Goal: Task Accomplishment & Management: Complete application form

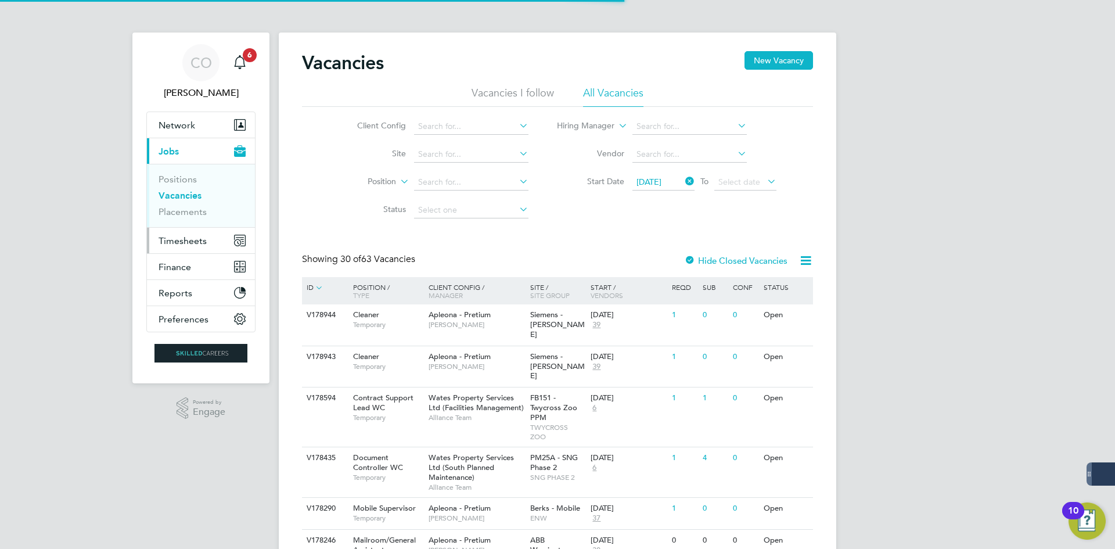
click at [204, 244] on span "Timesheets" at bounding box center [183, 240] width 48 height 11
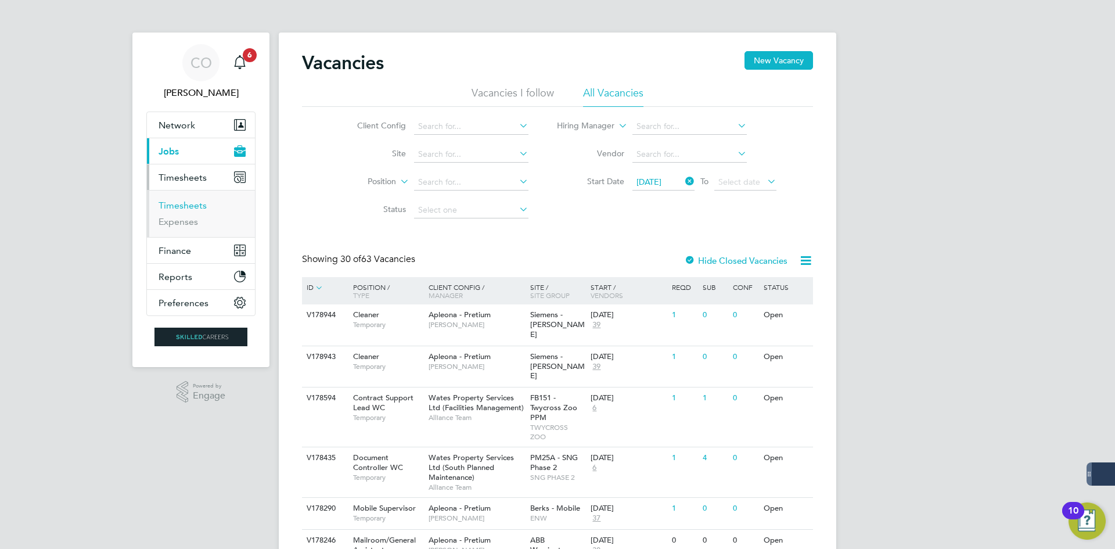
click at [186, 206] on link "Timesheets" at bounding box center [183, 205] width 48 height 11
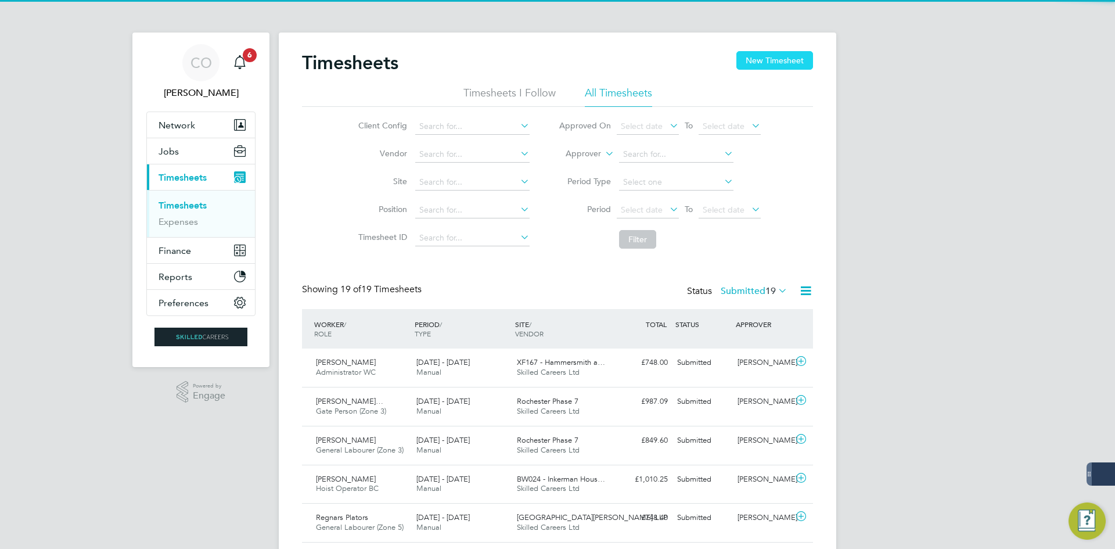
click at [797, 62] on button "New Timesheet" at bounding box center [775, 60] width 77 height 19
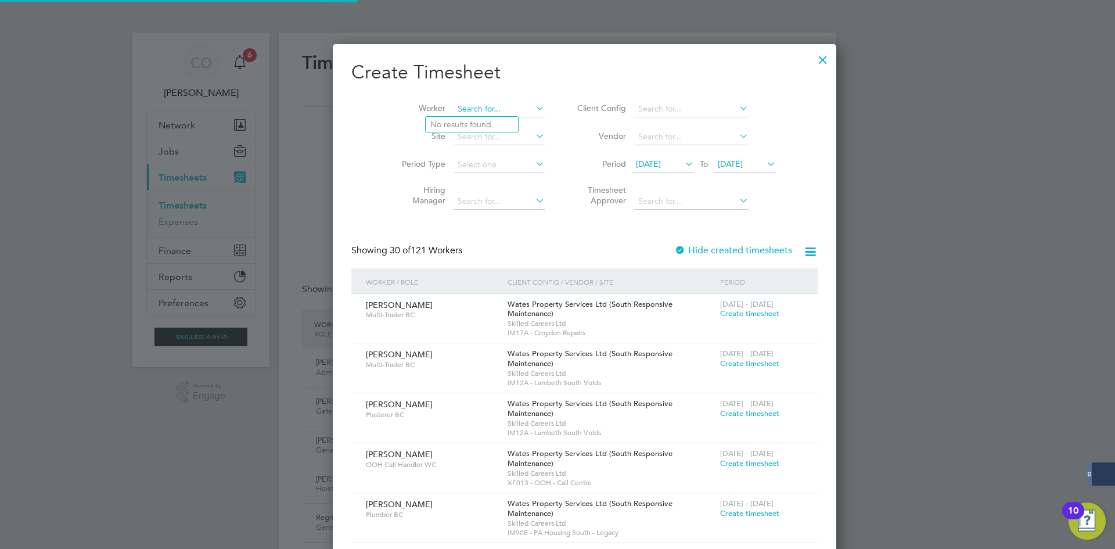
click at [470, 103] on input at bounding box center [499, 109] width 91 height 16
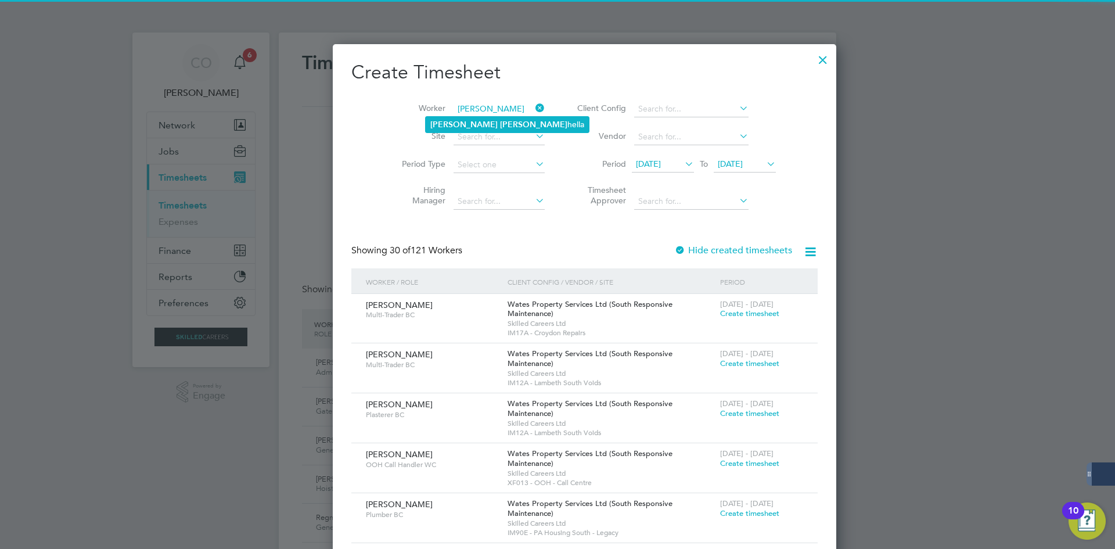
click at [500, 123] on b "[PERSON_NAME]" at bounding box center [533, 125] width 67 height 10
type input "[PERSON_NAME]"
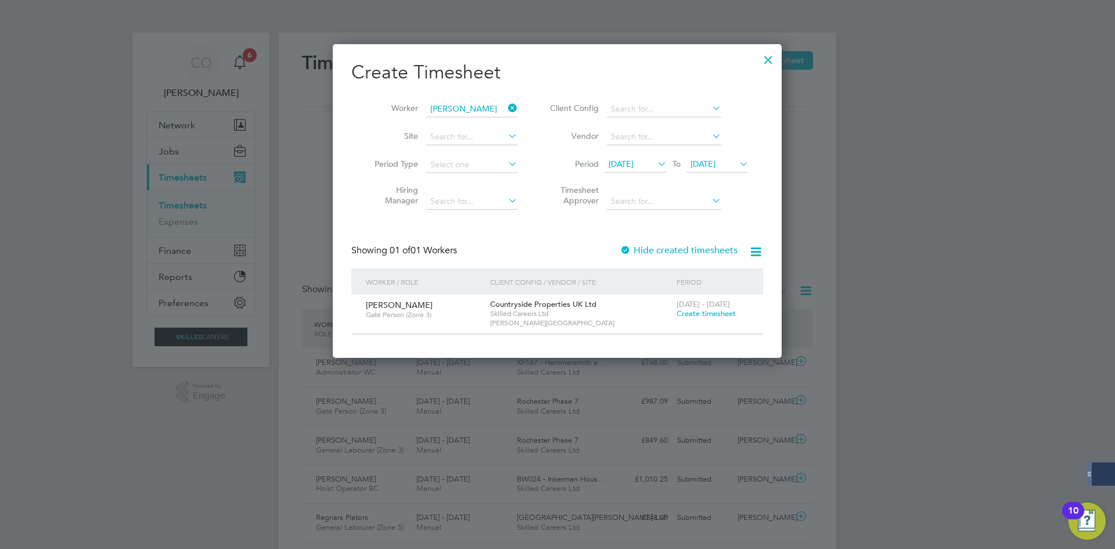
click at [649, 245] on label "Hide created timesheets" at bounding box center [679, 251] width 118 height 12
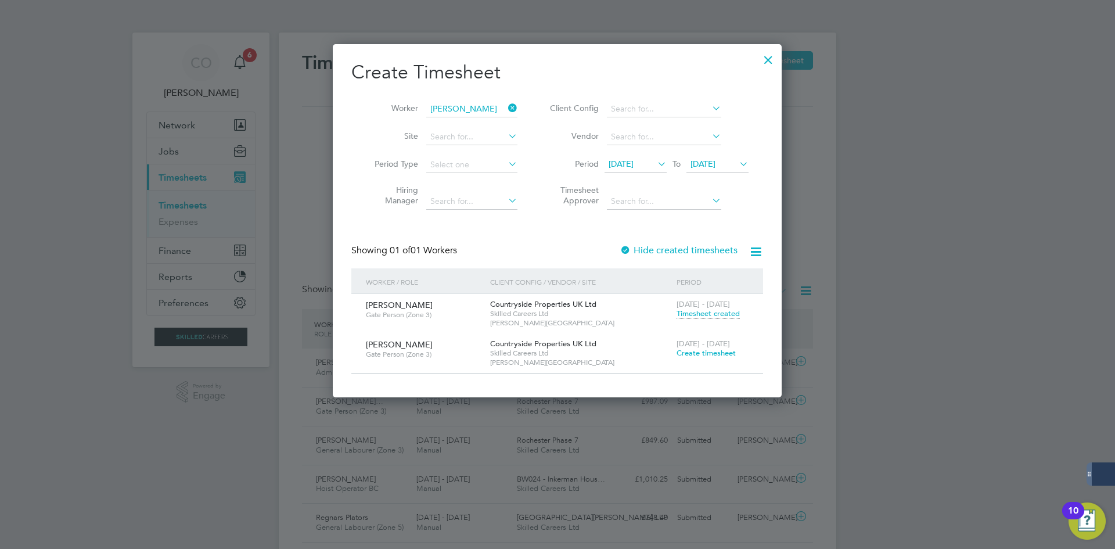
click at [718, 350] on span "Create timesheet" at bounding box center [706, 353] width 59 height 10
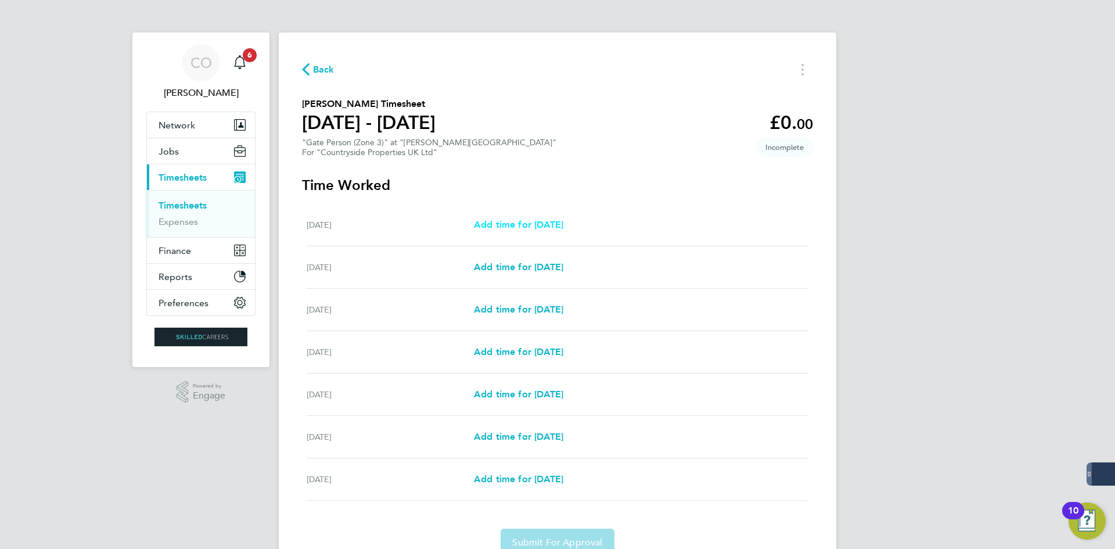
click at [522, 225] on span "Add time for [DATE]" at bounding box center [518, 224] width 89 height 11
select select "30"
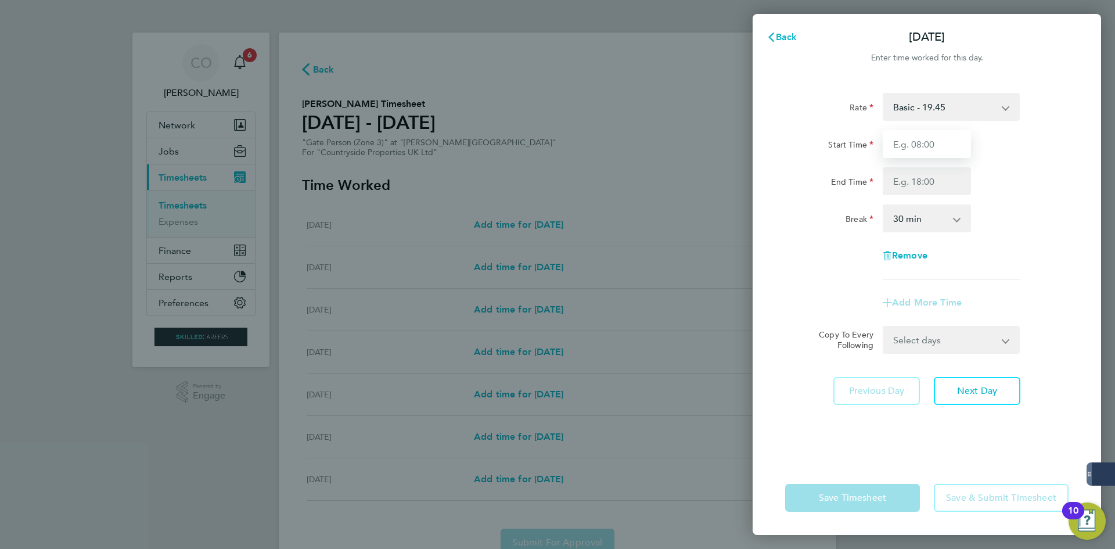
drag, startPoint x: 906, startPoint y: 141, endPoint x: 906, endPoint y: 153, distance: 12.8
click at [906, 141] on input "Start Time" at bounding box center [927, 144] width 88 height 28
type input "07:00"
drag, startPoint x: 915, startPoint y: 184, endPoint x: 918, endPoint y: 193, distance: 9.7
click at [915, 184] on input "End Time" at bounding box center [927, 181] width 88 height 28
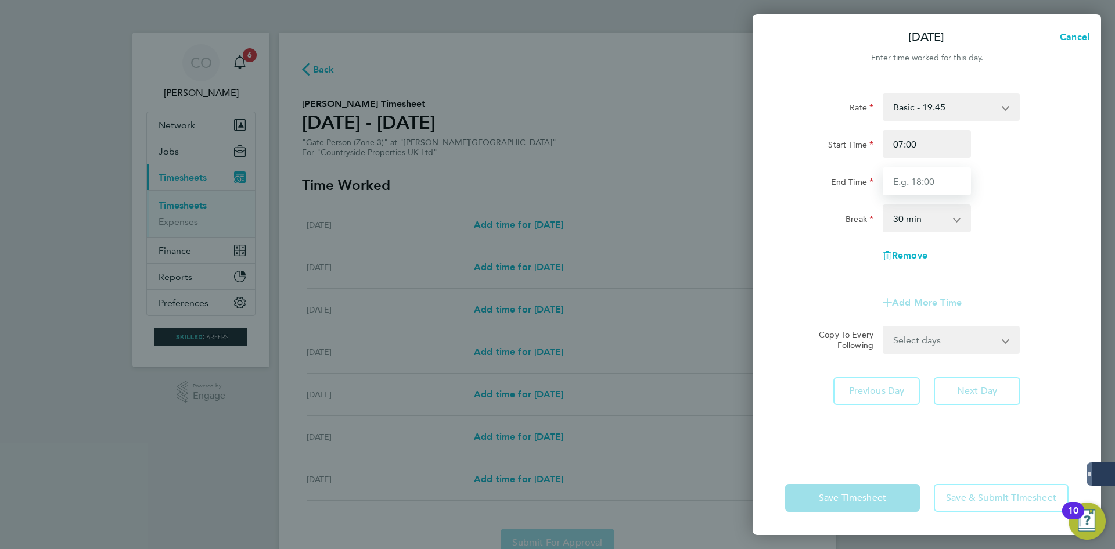
type input "17:00"
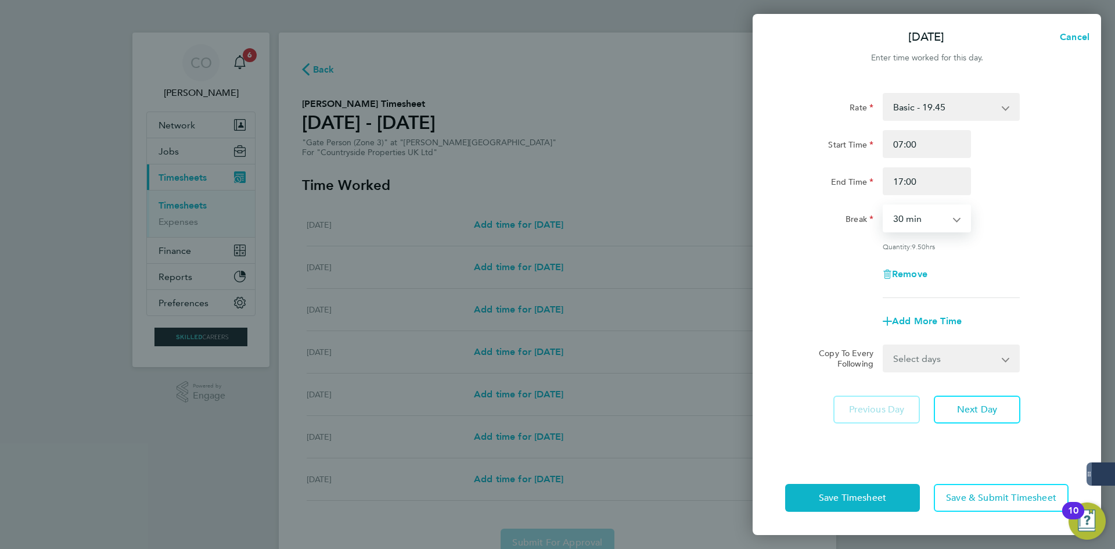
drag, startPoint x: 919, startPoint y: 222, endPoint x: 919, endPoint y: 230, distance: 8.1
click at [919, 222] on select "0 min 15 min 30 min 45 min 60 min 75 min 90 min" at bounding box center [920, 219] width 72 height 26
select select "60"
click at [884, 206] on select "0 min 15 min 30 min 45 min 60 min 75 min 90 min" at bounding box center [920, 219] width 72 height 26
click at [917, 358] on select "Select days Day Weekday (Mon-Fri) Weekend (Sat-Sun) [DATE] [DATE] [DATE] [DATE]…" at bounding box center [945, 359] width 122 height 26
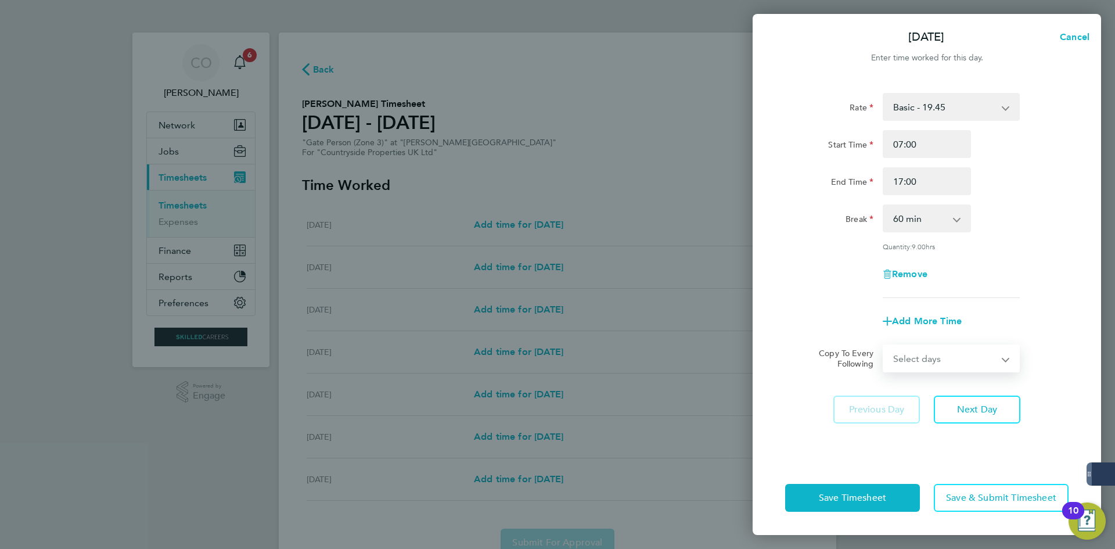
select select "WEEKDAY"
click at [884, 346] on select "Select days Day Weekday (Mon-Fri) Weekend (Sat-Sun) [DATE] [DATE] [DATE] [DATE]…" at bounding box center [945, 359] width 122 height 26
select select "[DATE]"
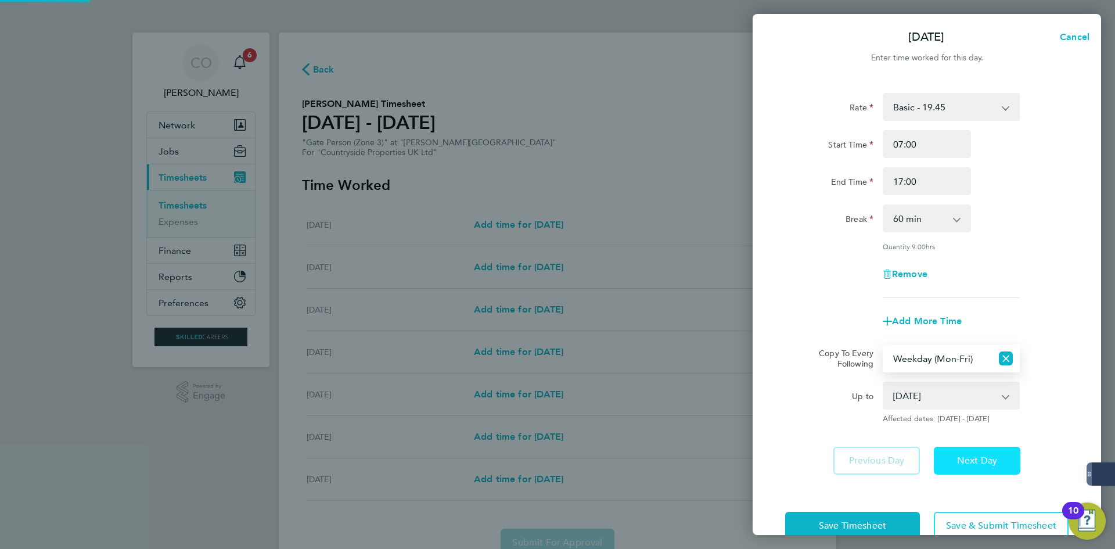
click at [988, 458] on span "Next Day" at bounding box center [977, 461] width 40 height 12
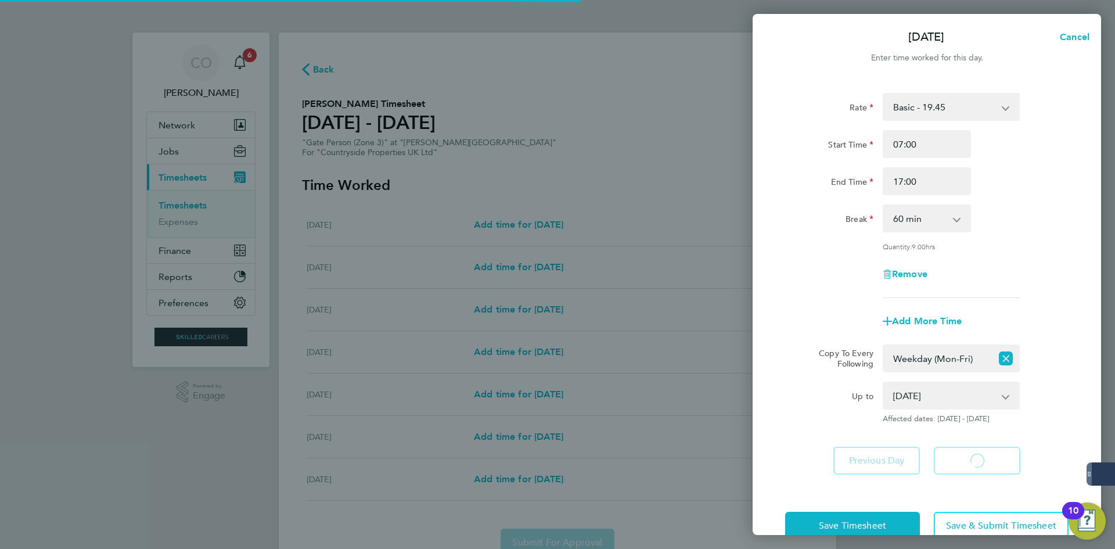
select select "60"
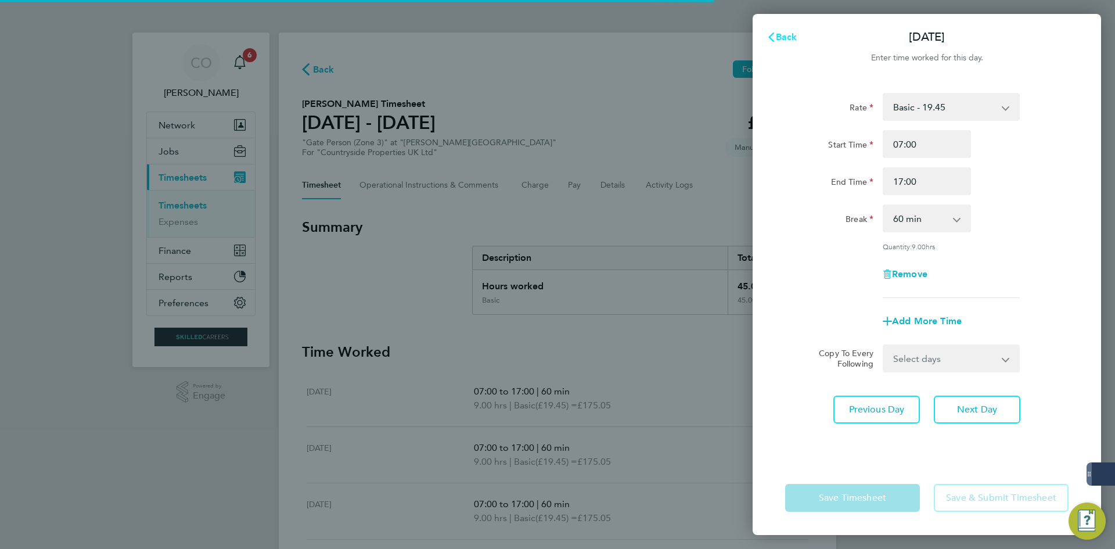
click at [788, 41] on span "Back" at bounding box center [786, 36] width 21 height 11
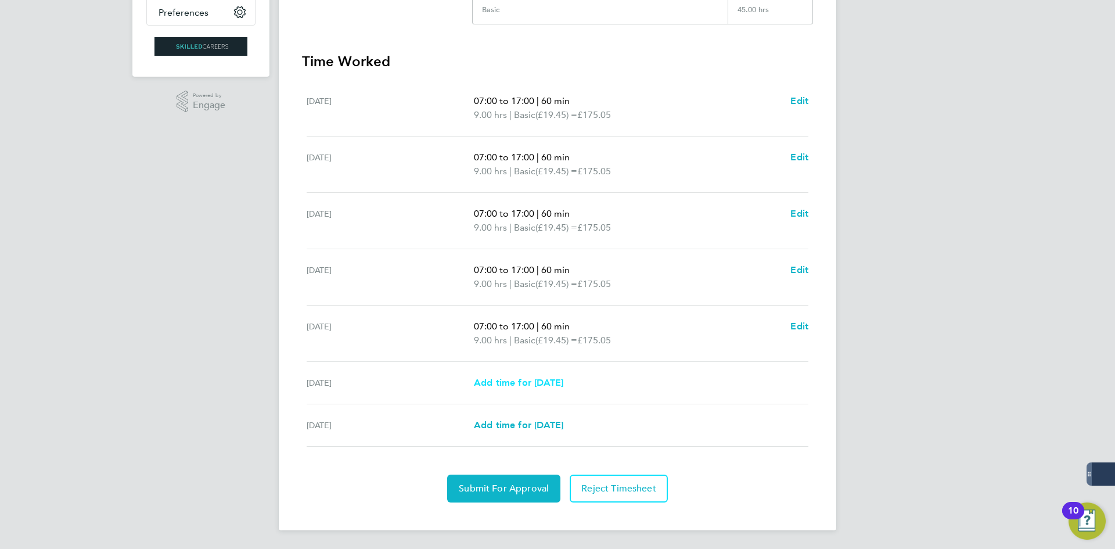
click at [505, 389] on link "Add time for [DATE]" at bounding box center [518, 383] width 89 height 14
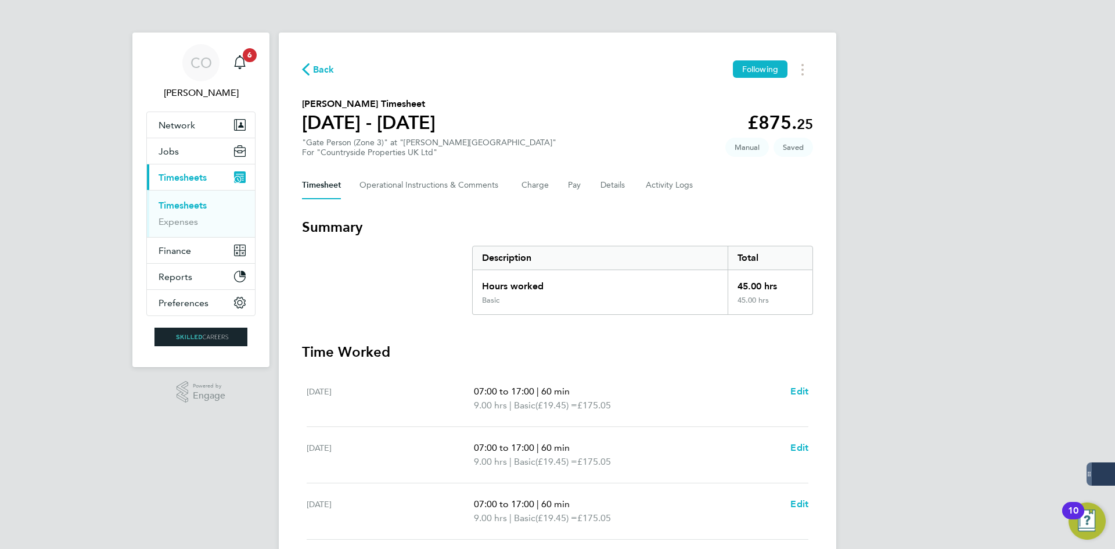
select select "30"
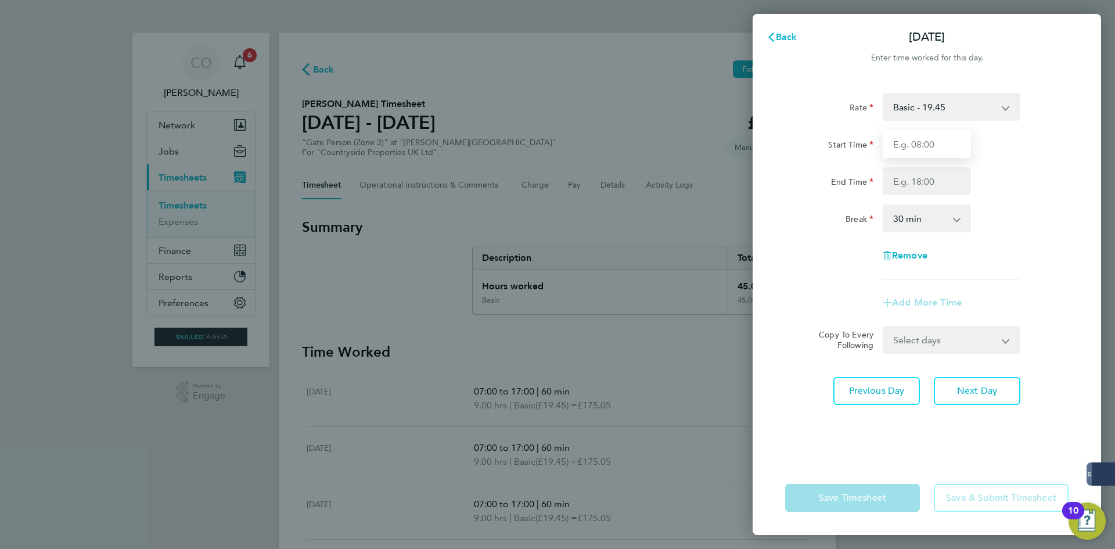
click at [913, 156] on input "Start Time" at bounding box center [927, 144] width 88 height 28
type input "07:00"
click at [914, 188] on input "End Time" at bounding box center [927, 181] width 88 height 28
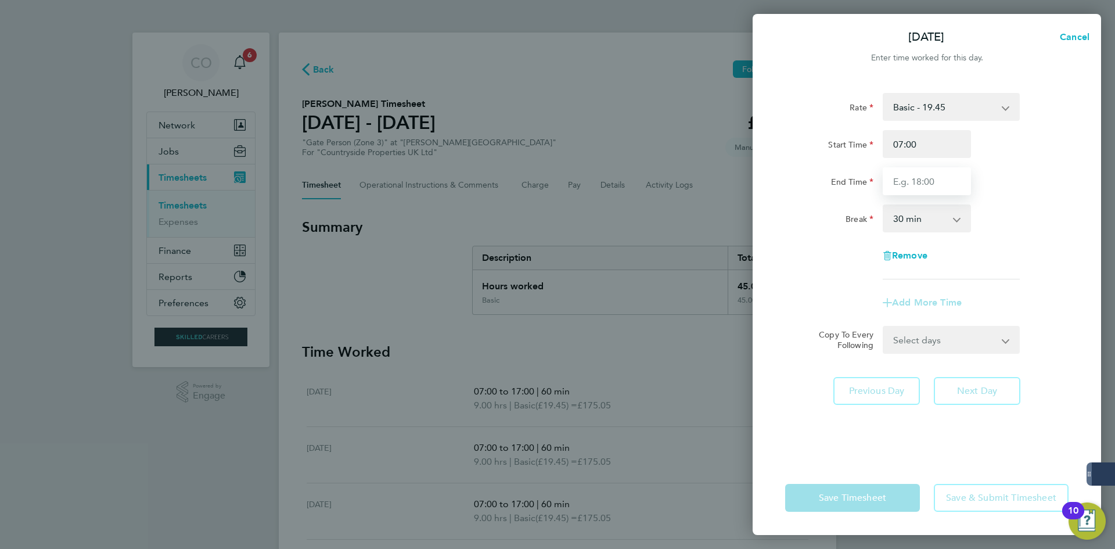
type input "17:00"
click at [915, 224] on select "0 min 15 min 30 min 45 min 60 min 75 min 90 min" at bounding box center [920, 219] width 72 height 26
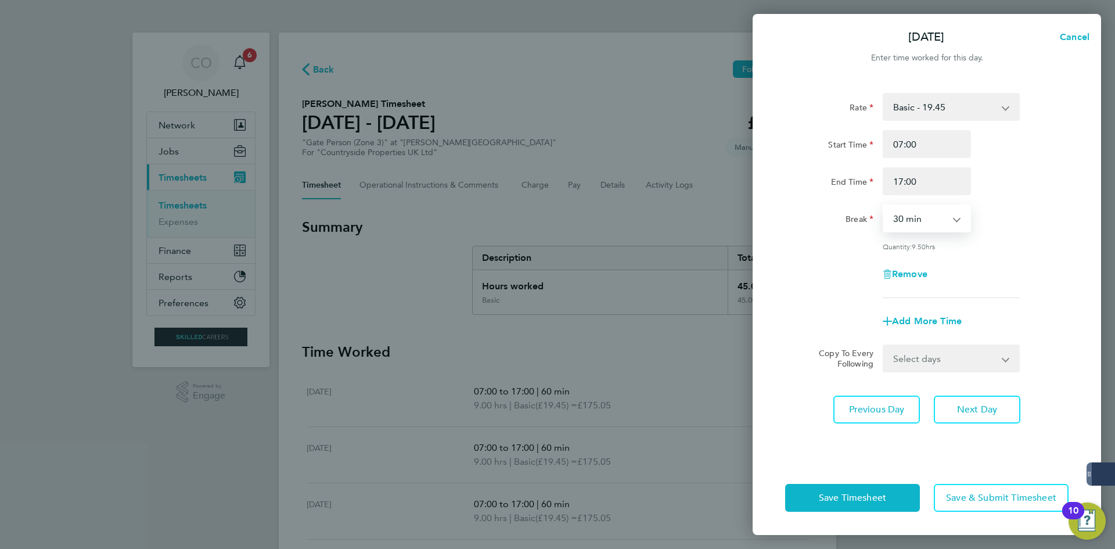
select select "60"
click at [884, 206] on select "0 min 15 min 30 min 45 min 60 min 75 min 90 min" at bounding box center [920, 219] width 72 height 26
click at [964, 409] on span "Next Day" at bounding box center [977, 410] width 40 height 12
select select "30"
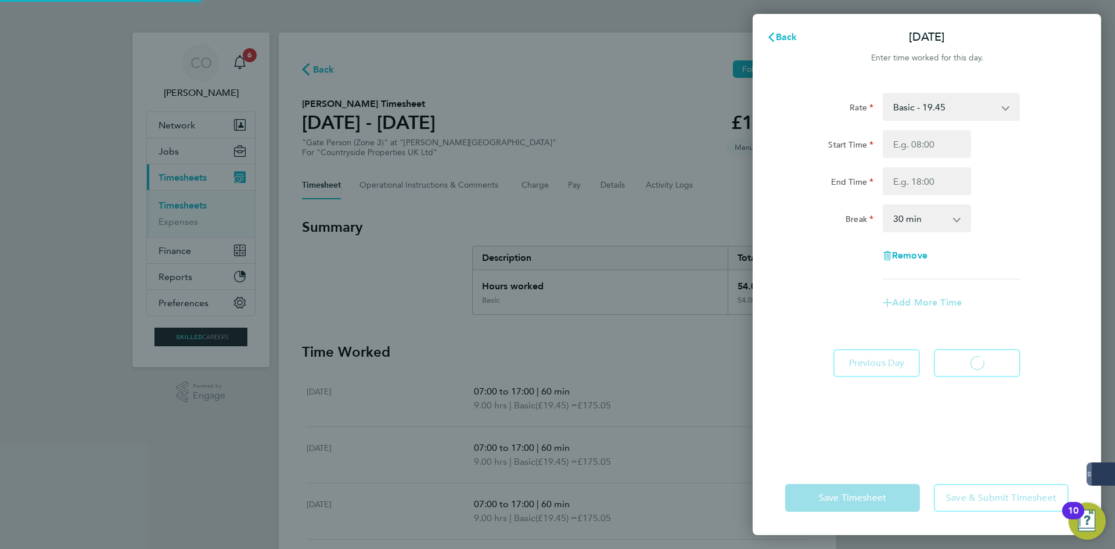
select select "30"
click at [779, 32] on span "Back" at bounding box center [786, 36] width 21 height 11
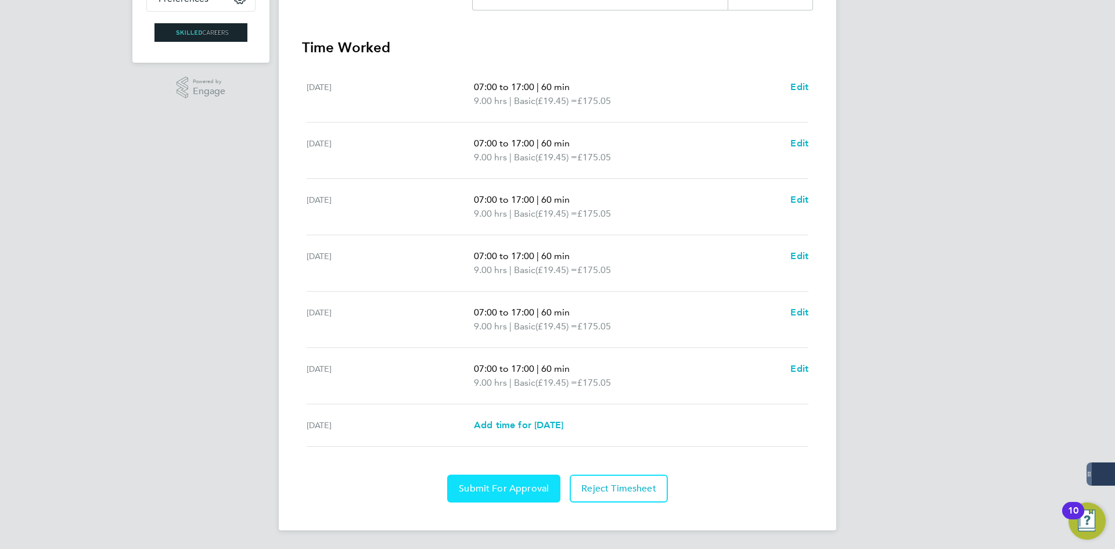
click at [488, 482] on button "Submit For Approval" at bounding box center [503, 489] width 113 height 28
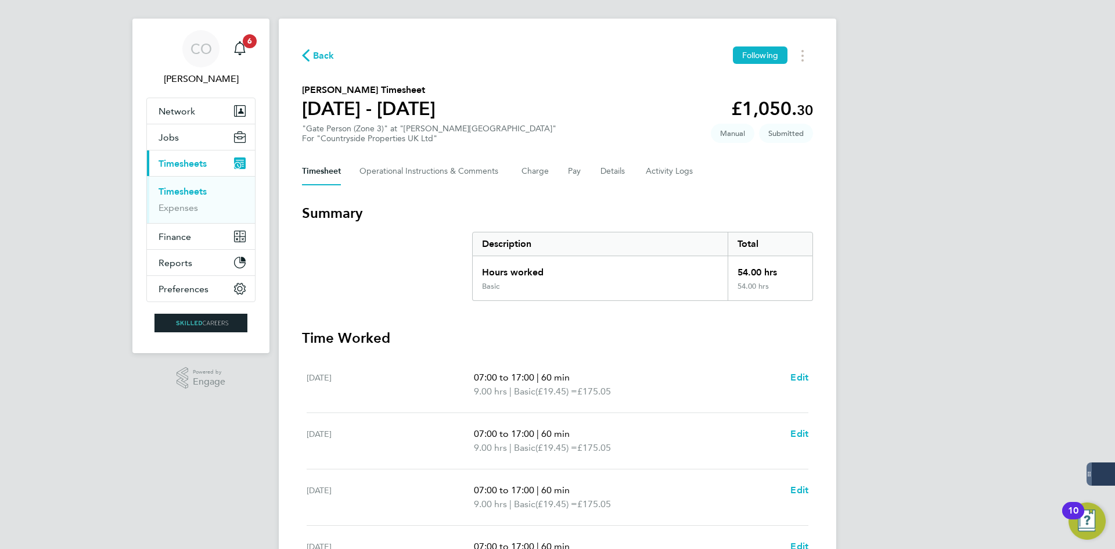
click at [329, 59] on span "Back" at bounding box center [323, 56] width 21 height 14
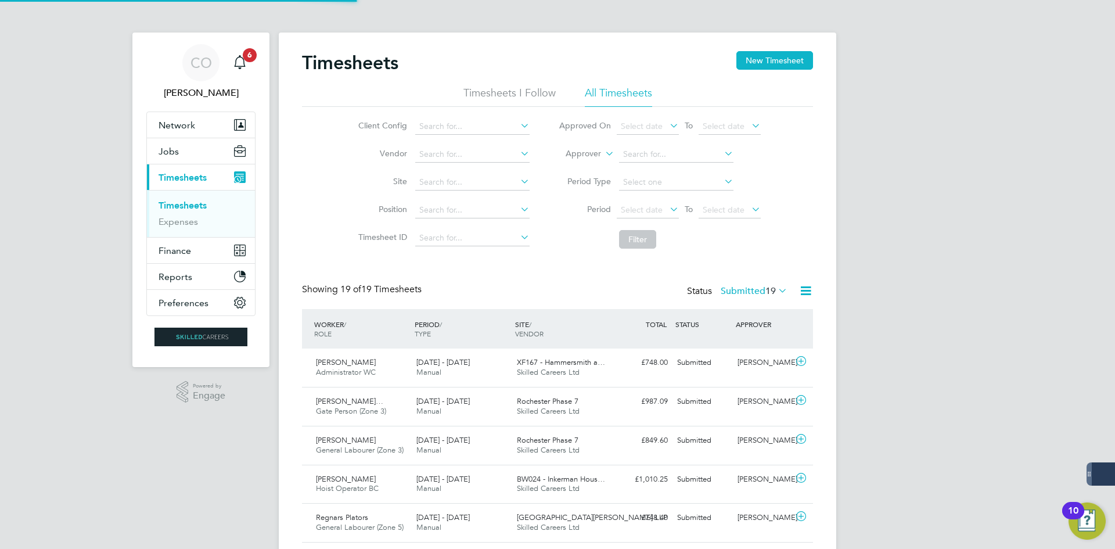
scroll to position [6, 6]
click at [764, 56] on button "New Timesheet" at bounding box center [775, 60] width 77 height 19
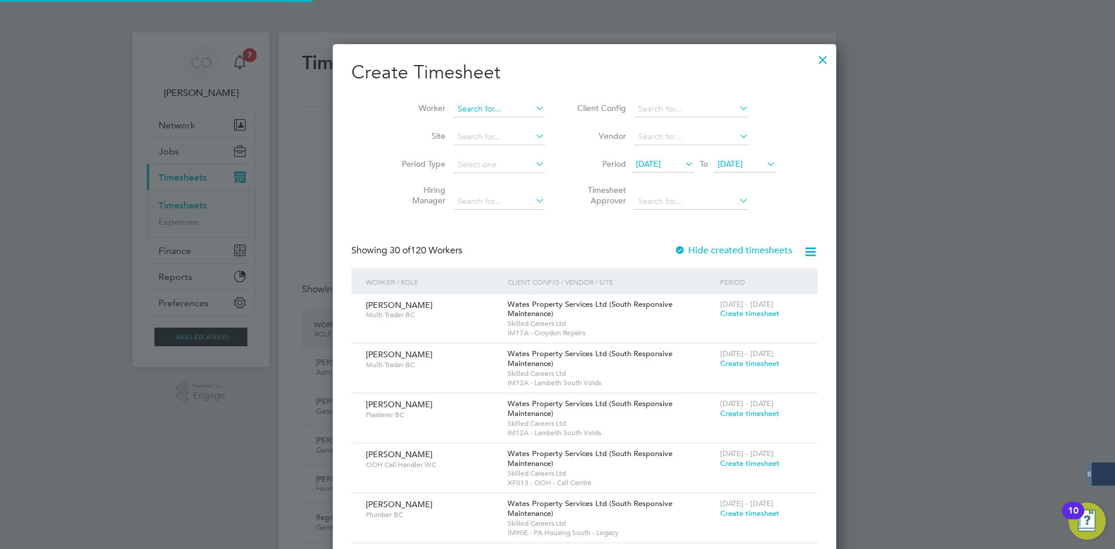
scroll to position [1826, 450]
click at [468, 109] on input at bounding box center [499, 109] width 91 height 16
click at [490, 124] on li "[PERSON_NAME]" at bounding box center [532, 125] width 213 height 16
type input "[PERSON_NAME]"
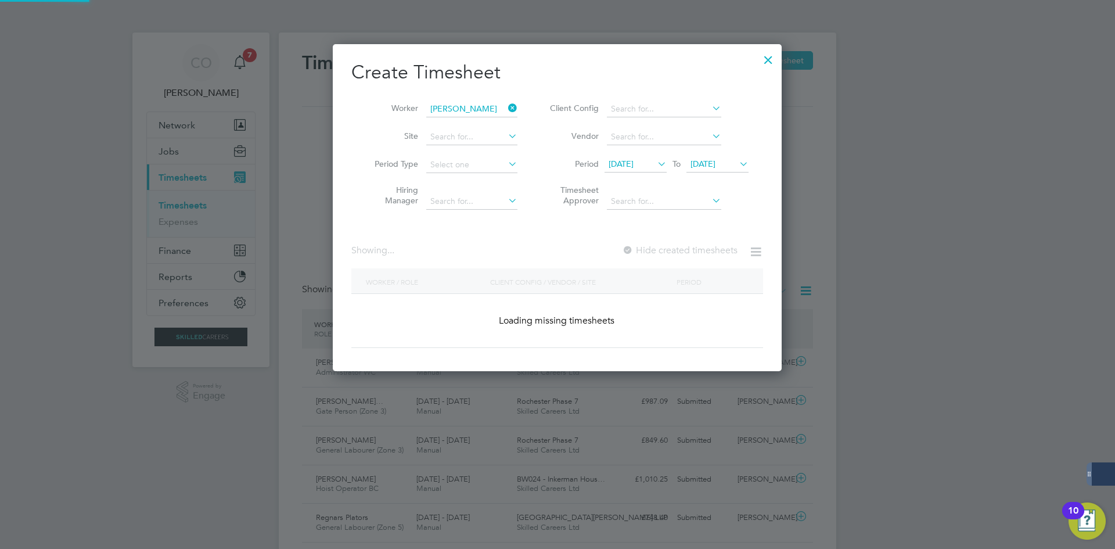
scroll to position [328, 450]
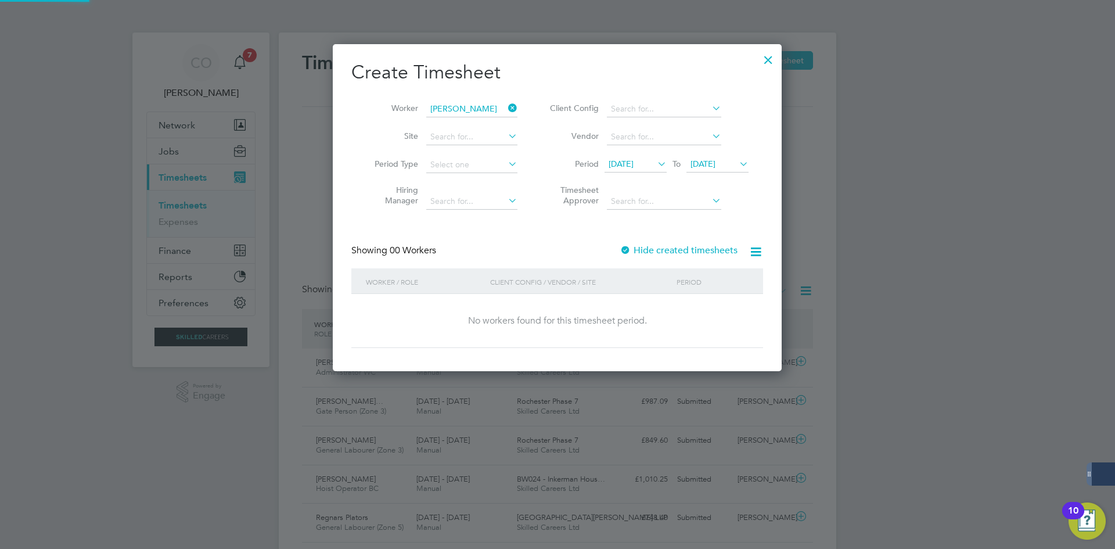
click at [662, 250] on label "Hide created timesheets" at bounding box center [679, 251] width 118 height 12
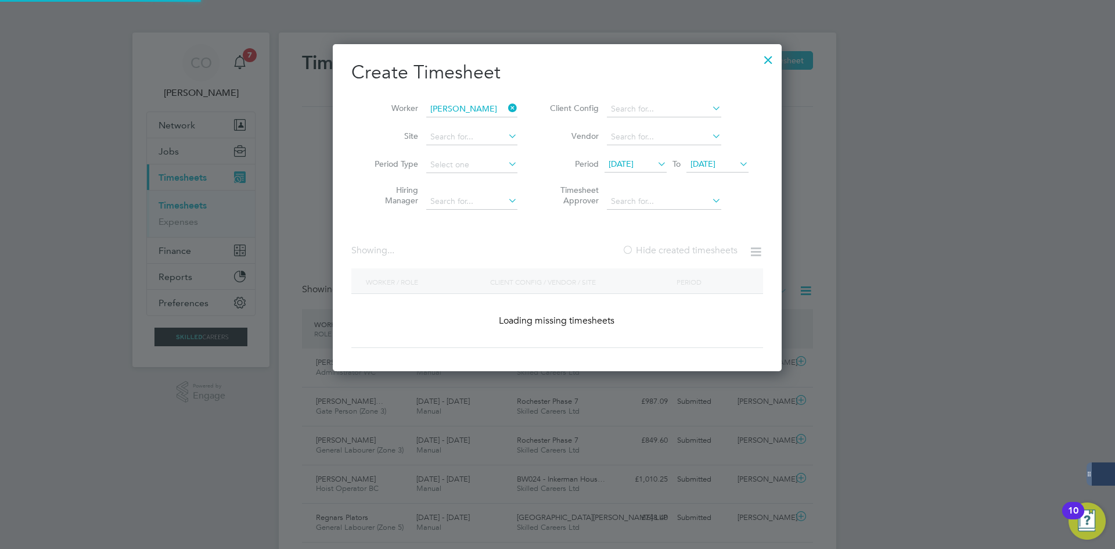
scroll to position [18, 6]
click at [662, 250] on label "Hide created timesheets" at bounding box center [680, 251] width 116 height 12
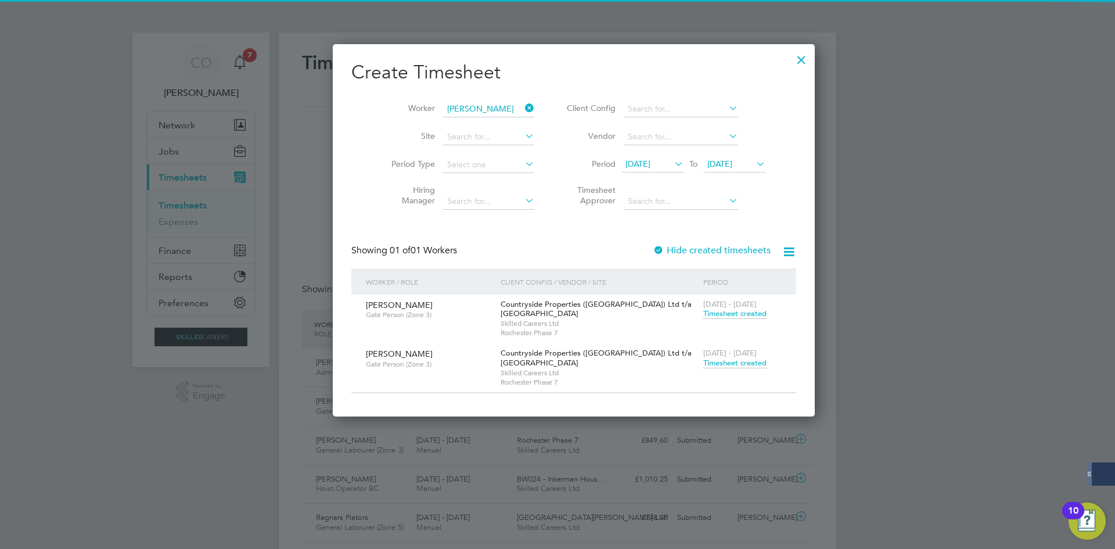
click at [703, 364] on span "Timesheet created" at bounding box center [734, 363] width 63 height 10
